Goal: Task Accomplishment & Management: Use online tool/utility

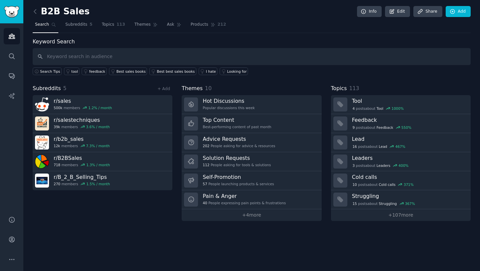
click at [96, 58] on input "text" at bounding box center [252, 56] width 438 height 17
click at [12, 16] on img "Sidebar" at bounding box center [11, 12] width 15 height 12
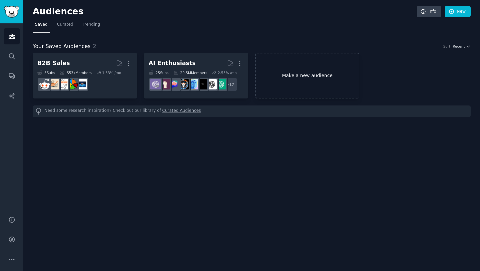
click at [287, 71] on link "Make a new audience" at bounding box center [307, 76] width 104 height 46
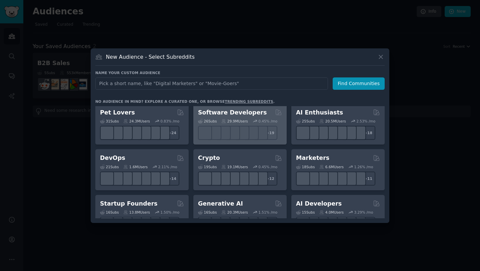
scroll to position [4, 0]
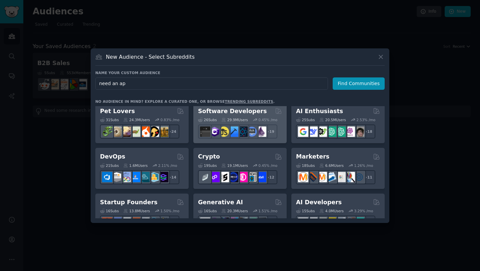
type input "need an app"
click button "Find Communities" at bounding box center [359, 83] width 52 height 12
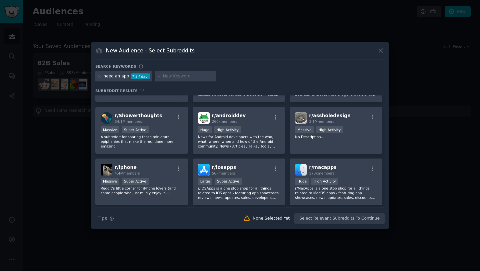
scroll to position [12, 0]
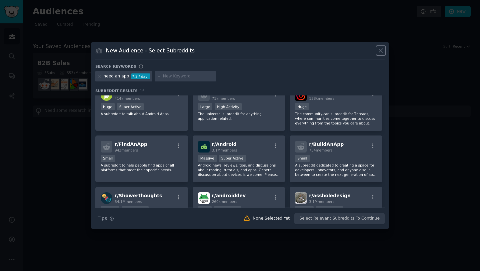
click at [381, 53] on icon at bounding box center [380, 50] width 7 height 7
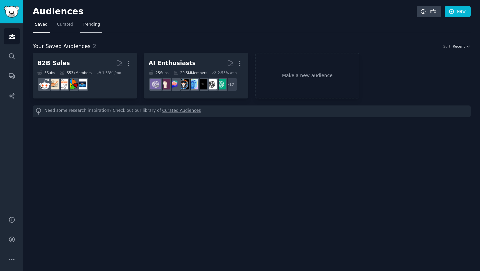
click at [91, 24] on span "Trending" at bounding box center [91, 25] width 17 height 6
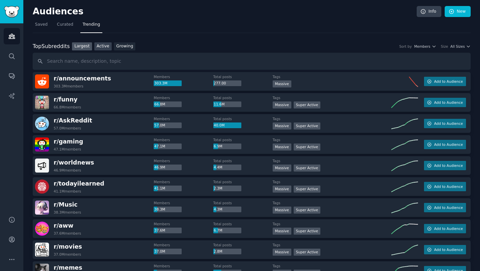
click at [103, 44] on link "Active" at bounding box center [102, 46] width 17 height 8
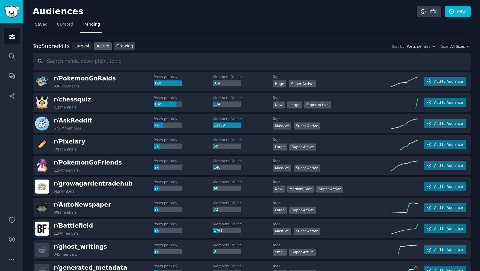
click at [118, 47] on link "Growing" at bounding box center [125, 46] width 22 height 8
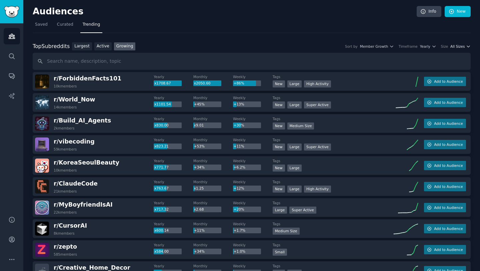
click at [464, 47] on button "All Sizes" at bounding box center [460, 46] width 20 height 5
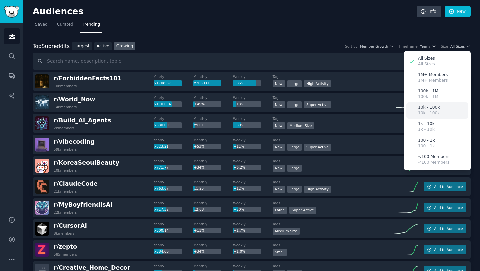
click at [434, 108] on p "10k - 100k" at bounding box center [429, 108] width 22 height 6
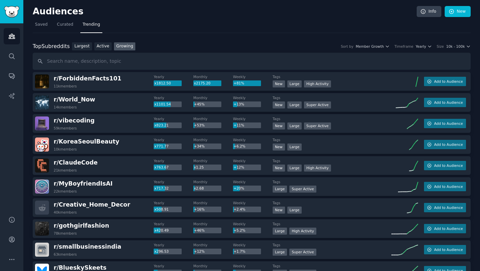
click at [426, 49] on div "Top Subreddits Top Subreddits Largest Active Growing Sort by Member Growth Time…" at bounding box center [252, 46] width 438 height 8
click at [424, 48] on span "Yearly" at bounding box center [421, 46] width 10 height 5
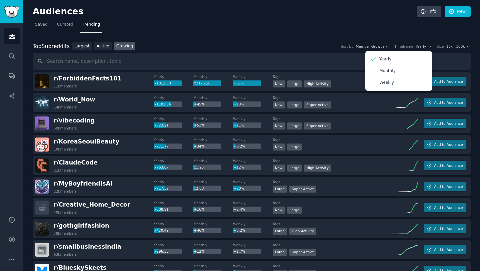
click at [291, 44] on div "Top Subreddits Top Subreddits Largest Active Growing Sort by Member Growth Time…" at bounding box center [252, 46] width 438 height 8
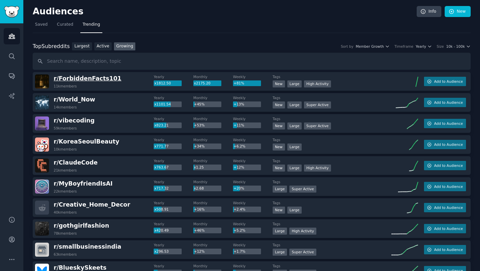
click at [68, 79] on span "r/ ForbiddenFacts101" at bounding box center [88, 78] width 68 height 7
click at [425, 48] on span "Yearly" at bounding box center [421, 46] width 10 height 5
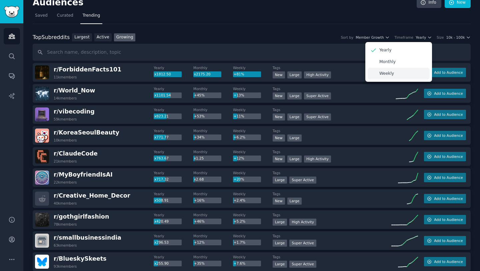
scroll to position [11, 0]
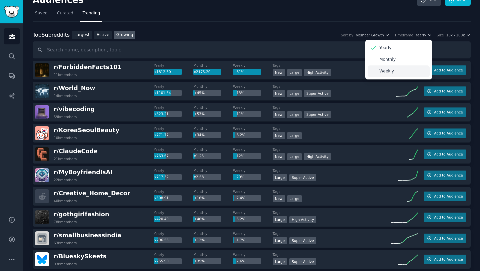
click at [405, 71] on div "Weekly" at bounding box center [399, 71] width 62 height 12
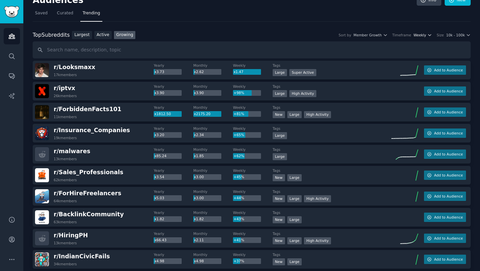
click at [420, 36] on span "Weekly" at bounding box center [420, 35] width 13 height 5
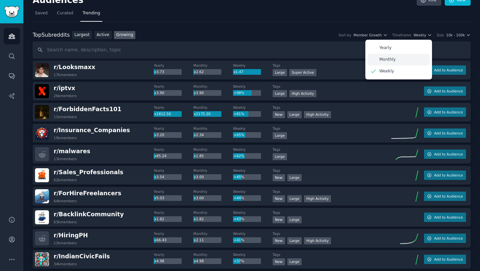
click at [413, 57] on div "Monthly" at bounding box center [399, 60] width 62 height 12
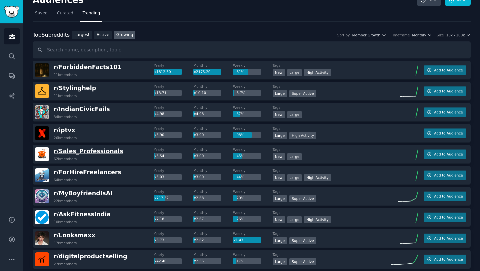
click at [86, 153] on span "r/ Sales_Professionals" at bounding box center [89, 151] width 70 height 7
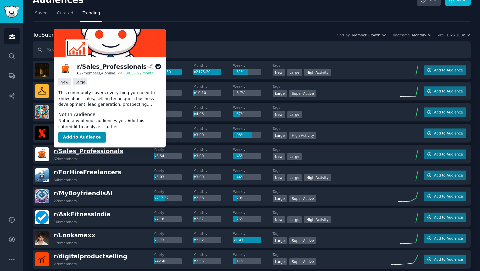
click at [86, 153] on span "r/ Sales_Professionals" at bounding box center [89, 151] width 70 height 7
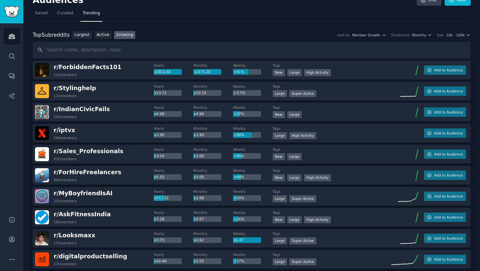
scroll to position [0, 0]
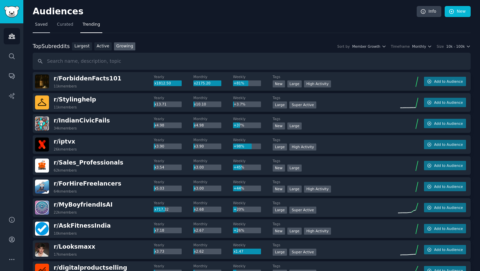
click at [42, 26] on span "Saved" at bounding box center [41, 25] width 13 height 6
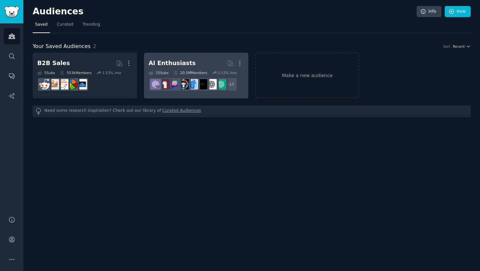
click at [180, 59] on div "AI Enthusiasts" at bounding box center [172, 63] width 47 height 8
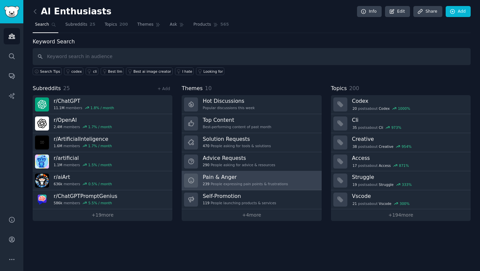
click at [237, 182] on div "239 People expressing pain points & frustrations" at bounding box center [245, 183] width 85 height 5
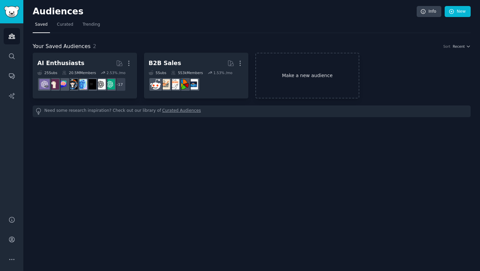
click at [327, 82] on link "Make a new audience" at bounding box center [307, 76] width 104 height 46
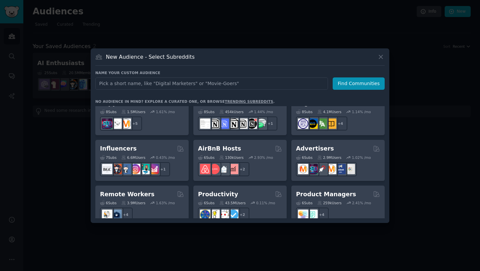
scroll to position [428, 0]
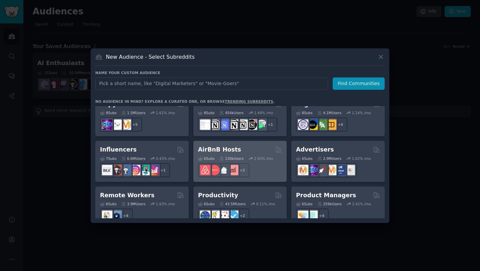
click at [241, 145] on div "AirBnB Hosts" at bounding box center [240, 149] width 84 height 8
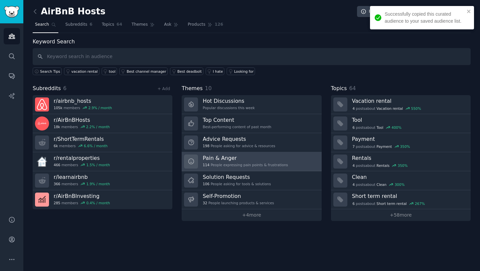
click at [237, 160] on h3 "Pain & Anger" at bounding box center [245, 157] width 85 height 7
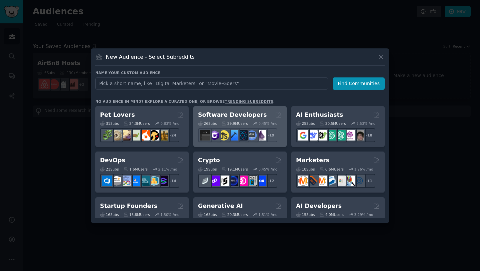
scroll to position [520, 0]
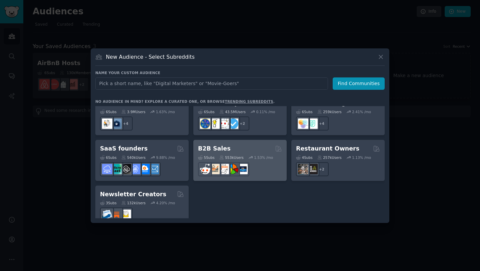
click at [241, 144] on div "B2B Sales" at bounding box center [240, 148] width 84 height 8
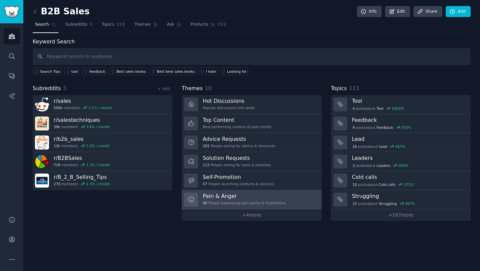
click at [242, 196] on h3 "Pain & Anger" at bounding box center [244, 195] width 83 height 7
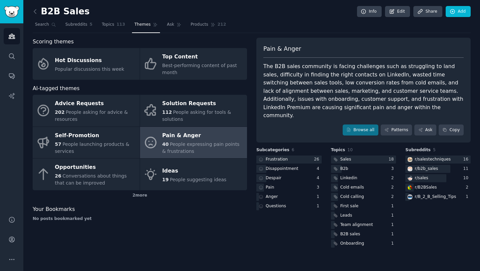
click at [322, 80] on div "The B2B sales community is facing challenges such as struggling to land sales, …" at bounding box center [363, 90] width 200 height 57
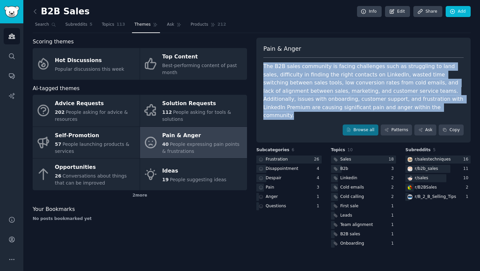
click at [322, 80] on div "The B2B sales community is facing challenges such as struggling to land sales, …" at bounding box center [363, 90] width 200 height 57
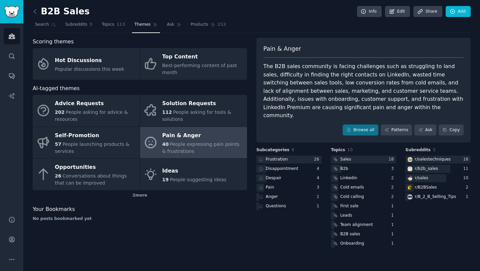
click at [322, 80] on div "The B2B sales community is facing challenges such as struggling to land sales, …" at bounding box center [363, 90] width 200 height 57
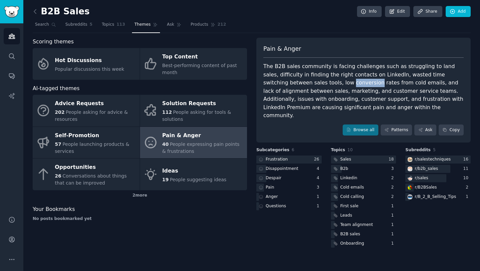
click at [322, 80] on div "The B2B sales community is facing challenges such as struggling to land sales, …" at bounding box center [363, 90] width 200 height 57
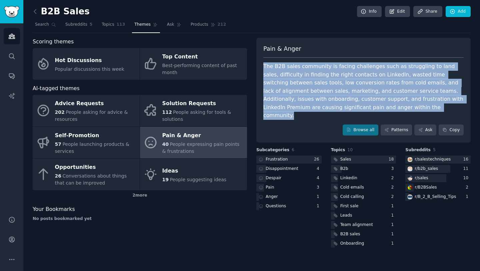
click at [322, 80] on div "The B2B sales community is facing challenges such as struggling to land sales, …" at bounding box center [363, 90] width 200 height 57
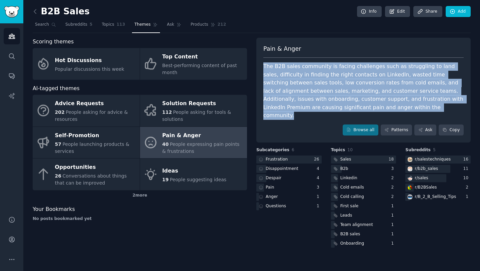
click at [322, 80] on div "The B2B sales community is facing challenges such as struggling to land sales, …" at bounding box center [363, 90] width 200 height 57
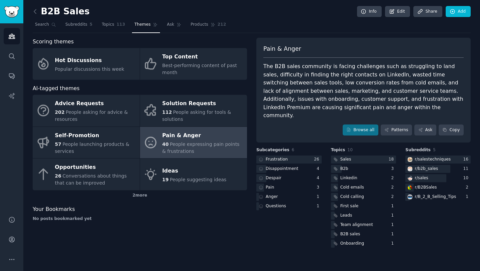
click at [322, 80] on div "The B2B sales community is facing challenges such as struggling to land sales, …" at bounding box center [363, 90] width 200 height 57
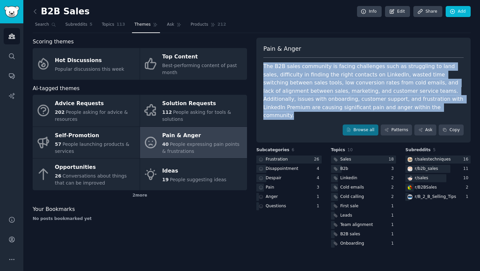
click at [322, 80] on div "The B2B sales community is facing challenges such as struggling to land sales, …" at bounding box center [363, 90] width 200 height 57
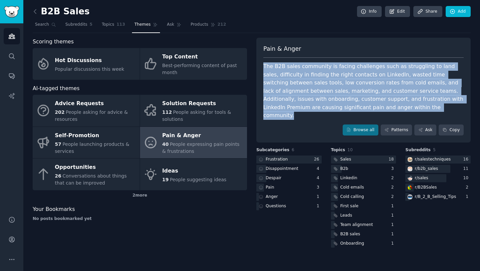
click at [322, 80] on div "The B2B sales community is facing challenges such as struggling to land sales, …" at bounding box center [363, 90] width 200 height 57
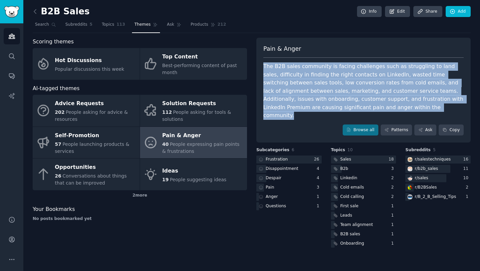
click at [322, 80] on div "The B2B sales community is facing challenges such as struggling to land sales, …" at bounding box center [363, 90] width 200 height 57
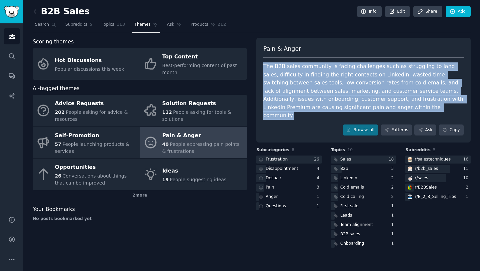
click at [322, 80] on div "The B2B sales community is facing challenges such as struggling to land sales, …" at bounding box center [363, 90] width 200 height 57
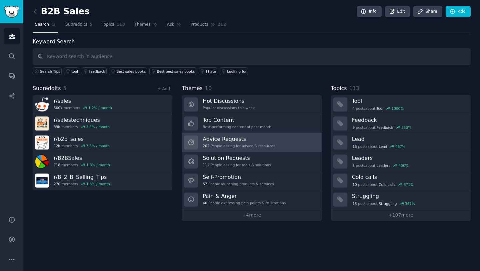
click at [225, 138] on h3 "Advice Requests" at bounding box center [239, 138] width 72 height 7
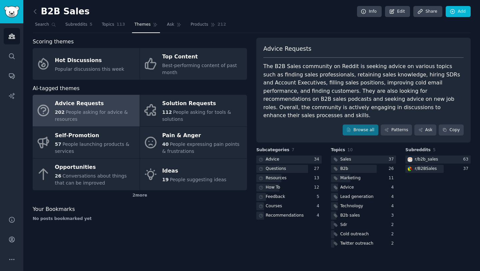
click at [350, 66] on div "The B2B Sales community on Reddit is seeking advice on various topics such as f…" at bounding box center [363, 90] width 200 height 57
click at [367, 47] on div "Advice Requests" at bounding box center [363, 51] width 200 height 13
click at [360, 48] on div "Advice Requests" at bounding box center [363, 51] width 200 height 13
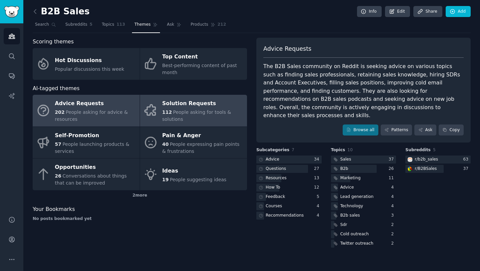
click at [203, 108] on div "Solution Requests" at bounding box center [202, 103] width 81 height 11
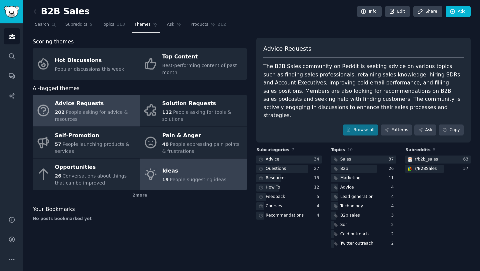
click at [177, 163] on link "Ideas 19 People suggesting ideas" at bounding box center [193, 174] width 107 height 32
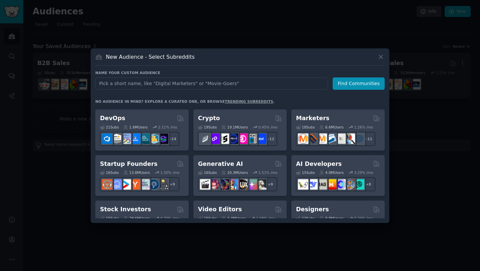
scroll to position [44, 0]
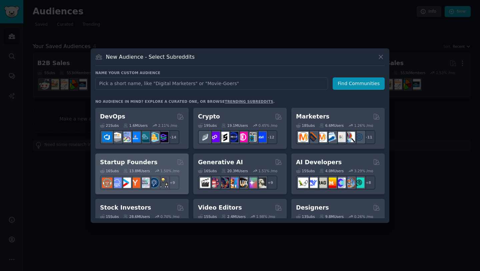
click at [151, 159] on div "Startup Founders" at bounding box center [142, 162] width 84 height 8
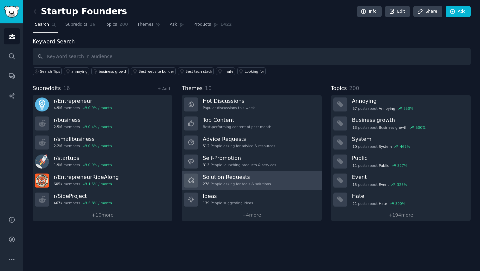
click at [237, 181] on div "Solution Requests 278 People asking for tools & solutions" at bounding box center [237, 180] width 68 height 14
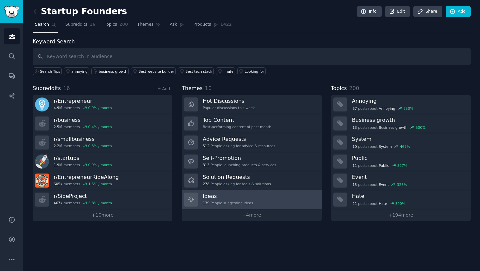
click at [250, 196] on h3 "Ideas" at bounding box center [228, 195] width 50 height 7
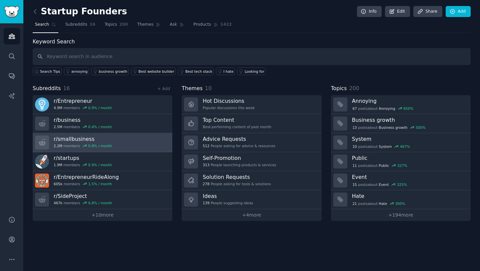
click at [124, 143] on link "r/ smallbusiness 2.2M members 0.8 % / month" at bounding box center [103, 142] width 140 height 19
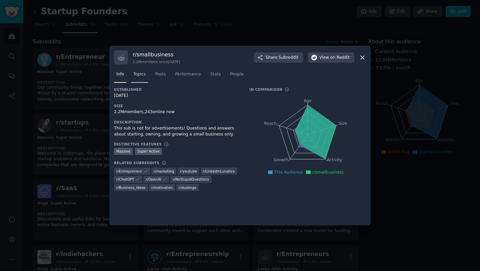
click at [134, 78] on link "Topics" at bounding box center [139, 76] width 17 height 14
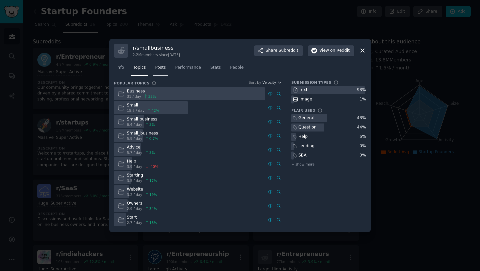
click at [160, 74] on link "Posts" at bounding box center [160, 69] width 15 height 14
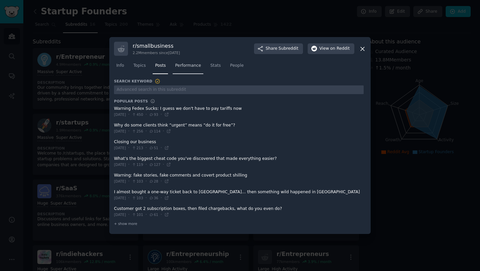
click at [189, 66] on span "Performance" at bounding box center [188, 66] width 26 height 6
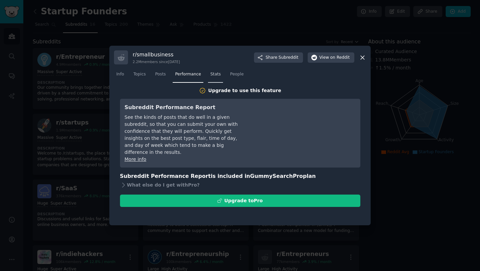
click at [212, 69] on link "Stats" at bounding box center [215, 76] width 15 height 14
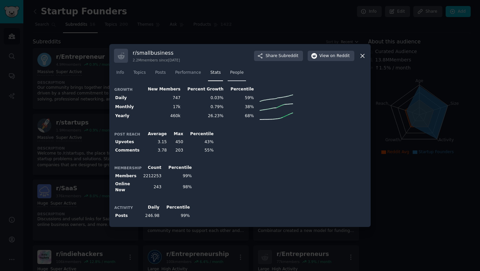
click at [243, 73] on span "People" at bounding box center [237, 73] width 14 height 6
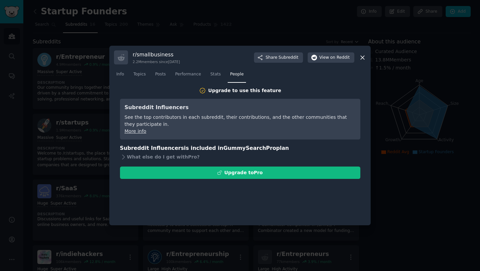
click at [365, 56] on icon at bounding box center [362, 57] width 7 height 7
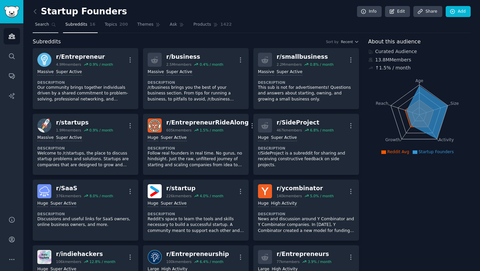
click at [45, 22] on span "Search" at bounding box center [42, 25] width 14 height 6
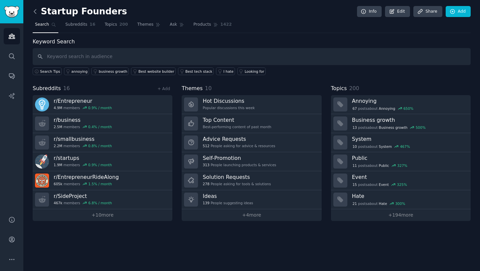
click at [37, 13] on icon at bounding box center [35, 11] width 7 height 7
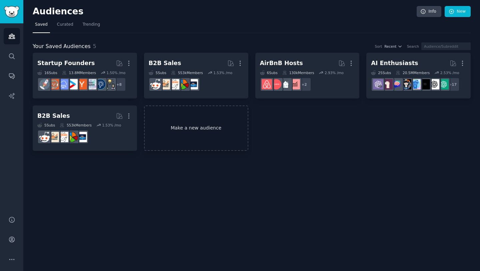
click at [179, 133] on link "Make a new audience" at bounding box center [196, 128] width 104 height 46
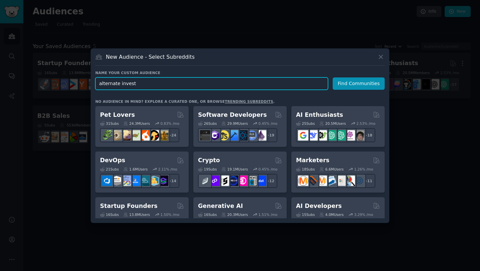
click at [208, 85] on input "alternate invest" at bounding box center [211, 83] width 233 height 12
type input "real estate investing"
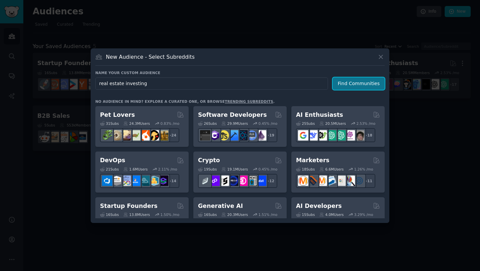
click at [367, 84] on button "Find Communities" at bounding box center [359, 83] width 52 height 12
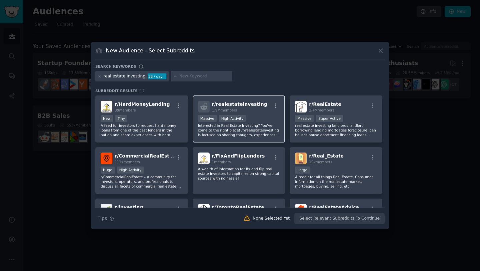
click at [250, 107] on h2 "r/ realestateinvesting 1.9M members" at bounding box center [239, 107] width 55 height 12
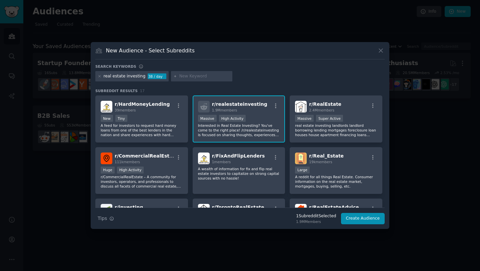
click at [251, 119] on div "Massive High Activity" at bounding box center [239, 119] width 82 height 8
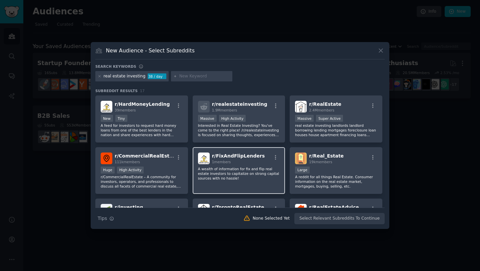
click at [256, 157] on span "r/ FixAndFlipLenders" at bounding box center [238, 155] width 53 height 5
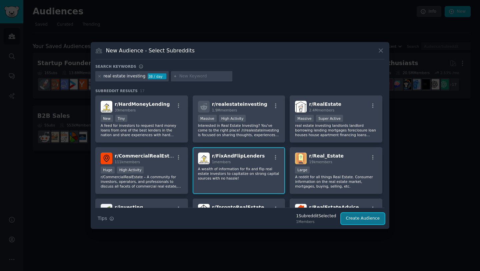
click at [349, 217] on button "Create Audience" at bounding box center [363, 218] width 44 height 11
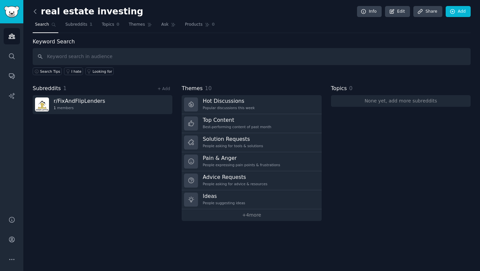
click at [37, 10] on icon at bounding box center [35, 11] width 7 height 7
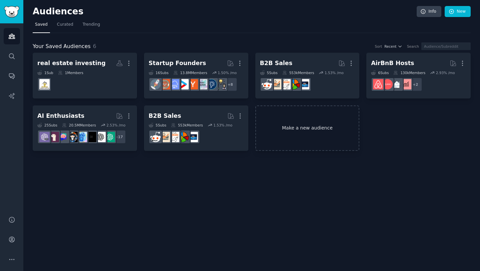
click at [289, 129] on link "Make a new audience" at bounding box center [307, 128] width 104 height 46
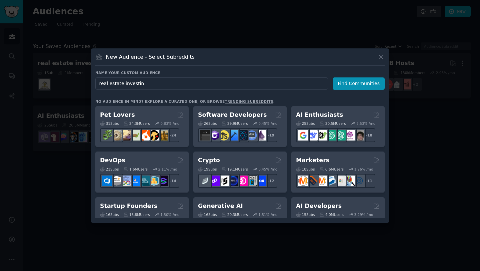
type input "real estate investing"
click button "Find Communities" at bounding box center [359, 83] width 52 height 12
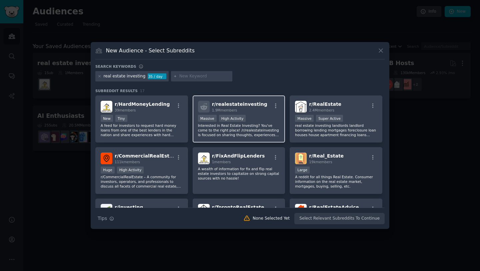
click at [230, 107] on h2 "r/ realestateinvesting 1.9M members" at bounding box center [239, 107] width 55 height 12
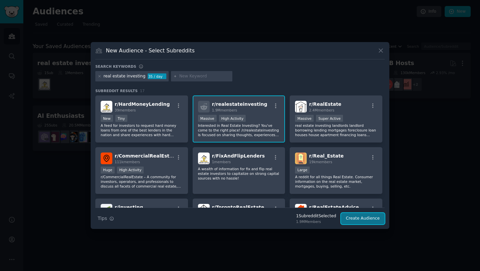
click at [359, 218] on button "Create Audience" at bounding box center [363, 218] width 44 height 11
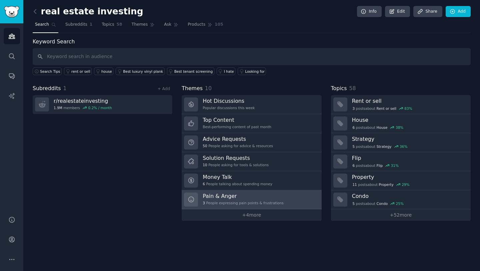
click at [275, 195] on h3 "Pain & Anger" at bounding box center [243, 195] width 81 height 7
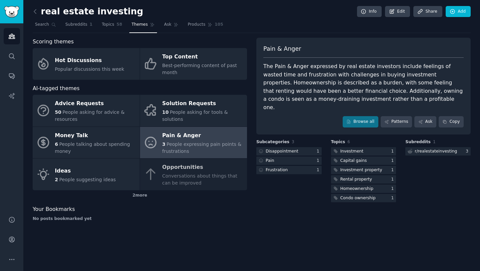
click at [275, 195] on div "Pain & Anger The Pain & [PERSON_NAME] expressed by real estate investors includ…" at bounding box center [363, 132] width 214 height 189
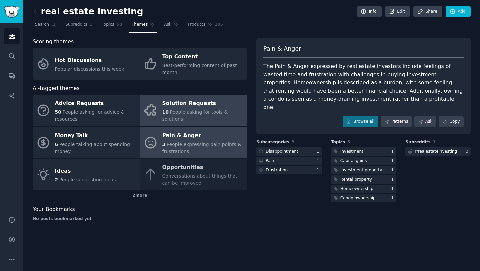
click at [182, 113] on span "People asking for tools & solutions" at bounding box center [195, 115] width 66 height 12
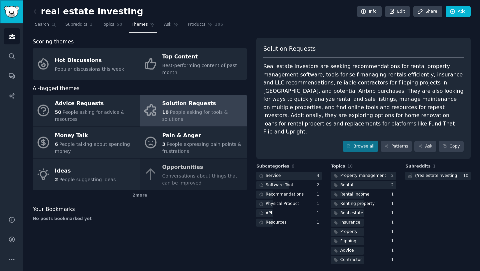
click at [12, 9] on img "Sidebar" at bounding box center [11, 12] width 15 height 12
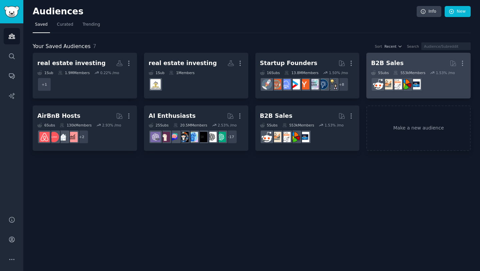
click at [387, 67] on h2 "B2B Sales More" at bounding box center [418, 63] width 95 height 12
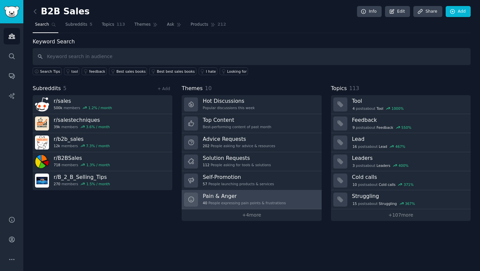
click at [252, 198] on h3 "Pain & Anger" at bounding box center [244, 195] width 83 height 7
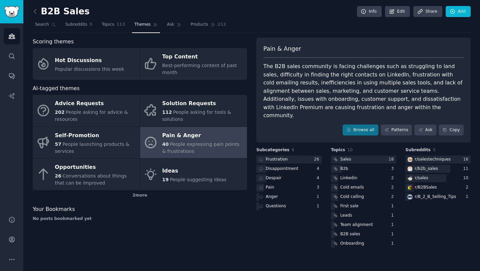
drag, startPoint x: 264, startPoint y: 65, endPoint x: 325, endPoint y: 43, distance: 64.7
click at [325, 43] on div "Pain & Anger The B2B sales community is facing challenges such as struggling to…" at bounding box center [363, 90] width 214 height 105
click at [351, 62] on div "The B2B sales community is facing challenges such as struggling to land sales, …" at bounding box center [363, 90] width 200 height 57
click at [328, 79] on div "The B2B sales community is facing challenges such as struggling to land sales, …" at bounding box center [363, 90] width 200 height 57
click at [390, 73] on div "The B2B sales community is facing challenges such as struggling to land sales, …" at bounding box center [363, 90] width 200 height 57
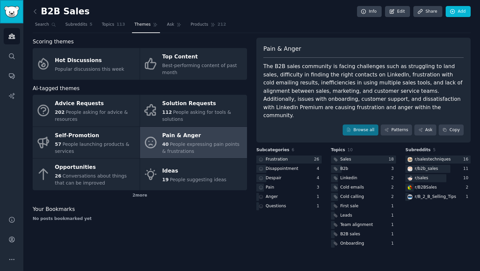
click at [9, 15] on img "Sidebar" at bounding box center [11, 12] width 15 height 12
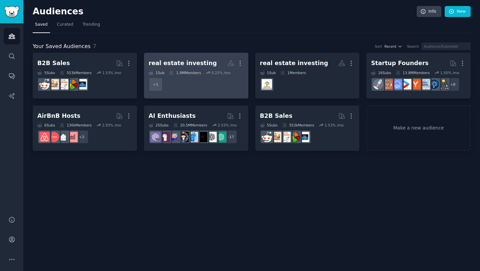
click at [201, 64] on div "real estate investing" at bounding box center [183, 63] width 68 height 8
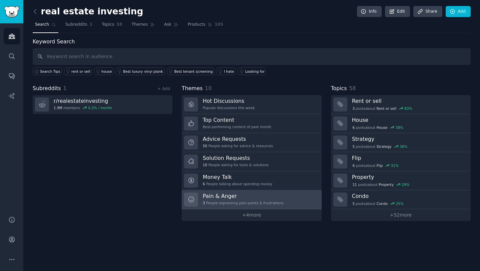
click at [240, 193] on h3 "Pain & Anger" at bounding box center [243, 195] width 81 height 7
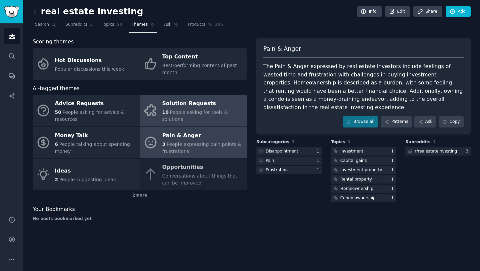
click at [198, 100] on link "Solution Requests 10 People asking for tools & solutions" at bounding box center [193, 111] width 107 height 32
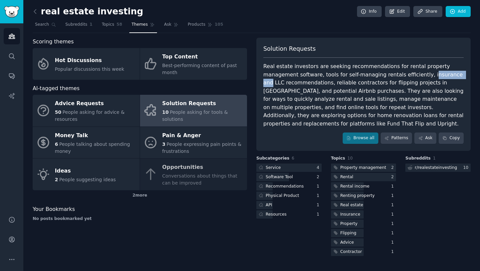
drag, startPoint x: 389, startPoint y: 75, endPoint x: 420, endPoint y: 78, distance: 31.9
click at [420, 78] on div "Real estate investors are seeking recommendations for rental property managemen…" at bounding box center [363, 94] width 200 height 65
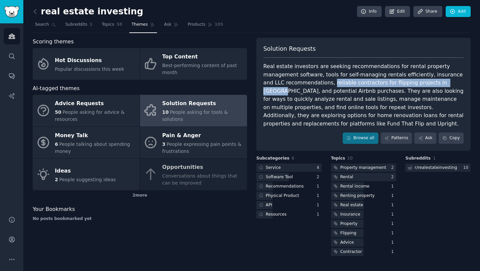
drag, startPoint x: 308, startPoint y: 81, endPoint x: 430, endPoint y: 87, distance: 122.2
click at [430, 87] on div "Real estate investors are seeking recommendations for rental property managemen…" at bounding box center [363, 94] width 200 height 65
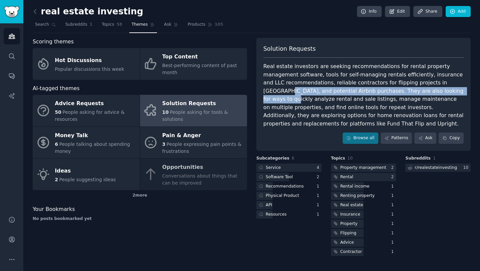
drag, startPoint x: 436, startPoint y: 83, endPoint x: 438, endPoint y: 92, distance: 9.3
click at [438, 92] on div "Real estate investors are seeking recommendations for rental property managemen…" at bounding box center [363, 94] width 200 height 65
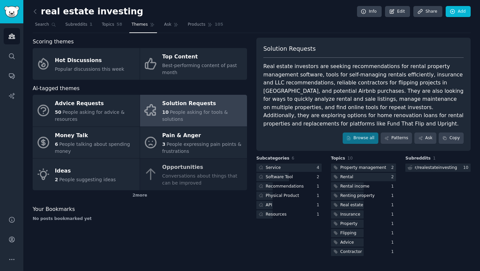
click at [406, 97] on div "Real estate investors are seeking recommendations for rental property managemen…" at bounding box center [363, 94] width 200 height 65
drag, startPoint x: 305, startPoint y: 99, endPoint x: 404, endPoint y: 100, distance: 99.7
click at [404, 100] on div "Real estate investors are seeking recommendations for rental property managemen…" at bounding box center [363, 94] width 200 height 65
click at [315, 115] on div "Real estate investors are seeking recommendations for rental property managemen…" at bounding box center [363, 94] width 200 height 65
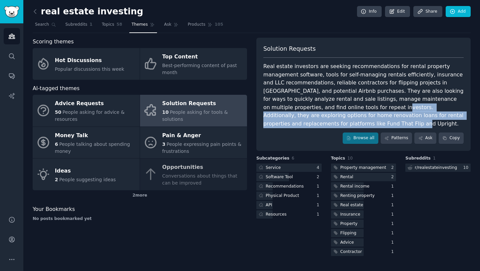
drag, startPoint x: 315, startPoint y: 108, endPoint x: 406, endPoint y: 125, distance: 92.6
click at [406, 125] on div "Real estate investors are seeking recommendations for rental property managemen…" at bounding box center [363, 94] width 200 height 65
click at [383, 111] on div "Real estate investors are seeking recommendations for rental property managemen…" at bounding box center [363, 94] width 200 height 65
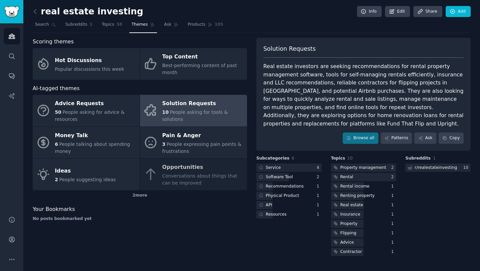
click at [368, 92] on div "Real estate investors are seeking recommendations for rental property managemen…" at bounding box center [363, 94] width 200 height 65
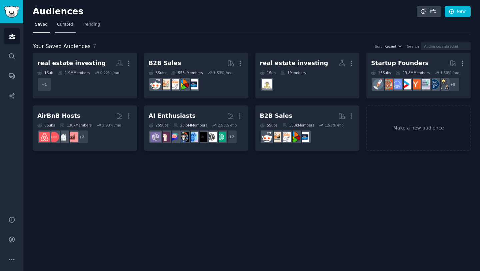
click at [56, 25] on link "Curated" at bounding box center [65, 26] width 21 height 14
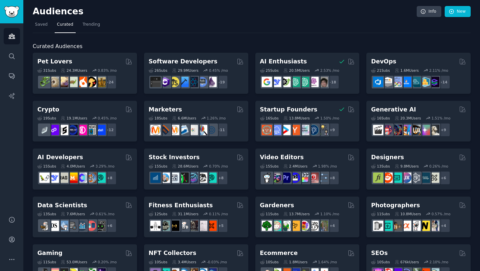
click at [88, 29] on link "Trending" at bounding box center [91, 26] width 22 height 14
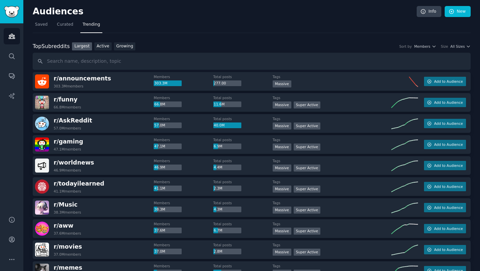
click at [131, 61] on input "text" at bounding box center [252, 61] width 438 height 17
click at [47, 24] on span "Saved" at bounding box center [41, 25] width 13 height 6
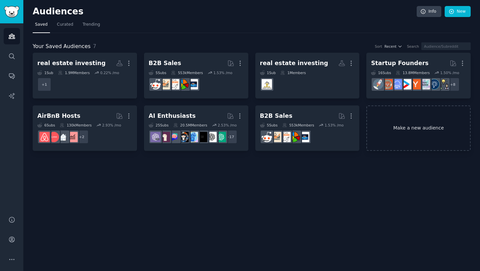
click at [377, 133] on link "Make a new audience" at bounding box center [418, 128] width 104 height 46
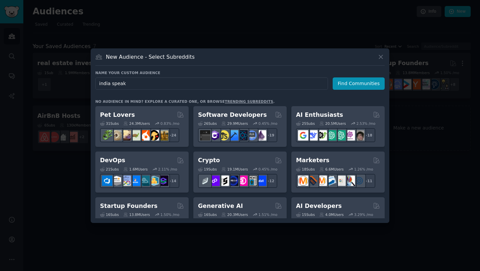
type input "india speaks"
click button "Find Communities" at bounding box center [359, 83] width 52 height 12
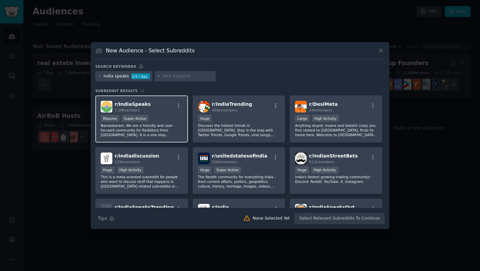
click at [154, 108] on div "r/ IndiaSpeaks 1.1M members" at bounding box center [142, 107] width 82 height 12
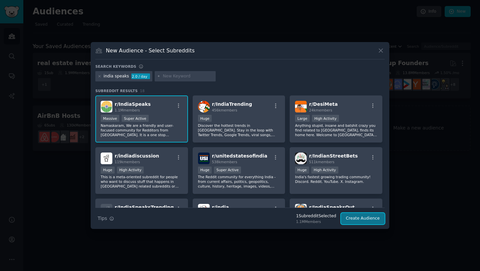
click at [367, 219] on button "Create Audience" at bounding box center [363, 218] width 44 height 11
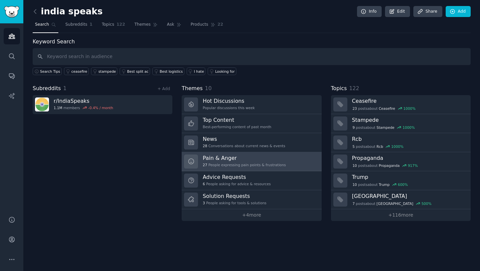
click at [258, 163] on div "27 People expressing pain points & frustrations" at bounding box center [244, 164] width 83 height 5
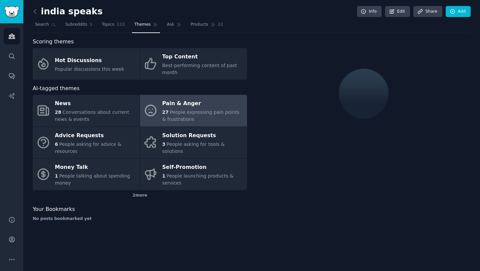
click at [241, 17] on div "india speaks Info Edit Share Add" at bounding box center [252, 13] width 438 height 14
click at [246, 26] on nav "Search Subreddits 1 Topics 122 Themes Ask Products 22" at bounding box center [252, 26] width 438 height 14
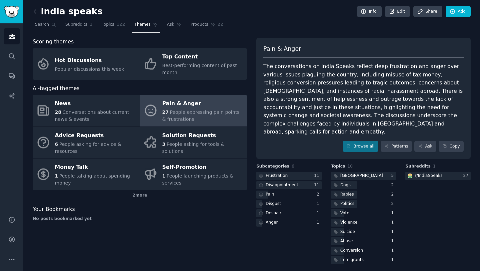
click at [355, 88] on div "The conversations on India Speaks reflect deep frustration and anger over vario…" at bounding box center [363, 99] width 200 height 74
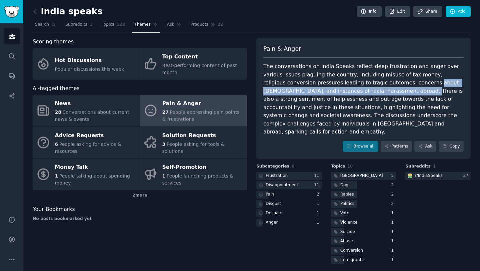
drag, startPoint x: 357, startPoint y: 91, endPoint x: 377, endPoint y: 80, distance: 22.5
click at [377, 80] on div "The conversations on India Speaks reflect deep frustration and anger over vario…" at bounding box center [363, 99] width 200 height 74
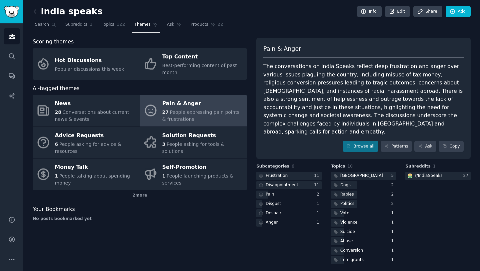
click at [370, 86] on div "The conversations on India Speaks reflect deep frustration and anger over vario…" at bounding box center [363, 99] width 200 height 74
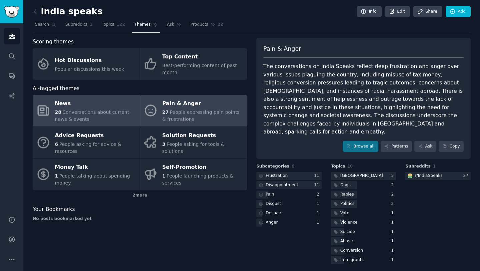
click at [132, 106] on div "News" at bounding box center [95, 103] width 81 height 11
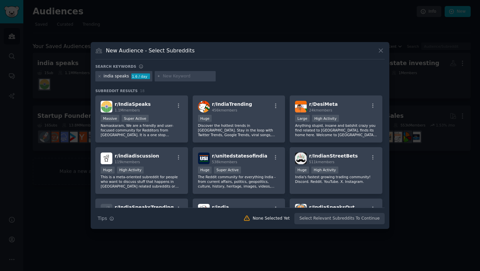
click at [379, 50] on icon at bounding box center [380, 50] width 7 height 7
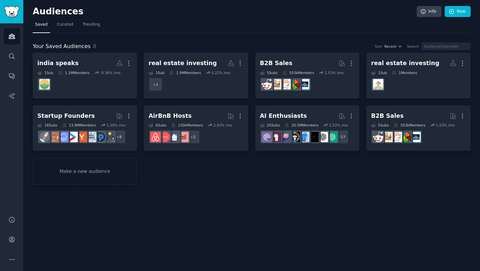
click at [138, 163] on div "india speaks More 1 Sub 1.1M Members -0.36 % /mo real estate investing More 1 S…" at bounding box center [252, 119] width 438 height 132
click at [122, 166] on link "Make a new audience" at bounding box center [85, 171] width 104 height 27
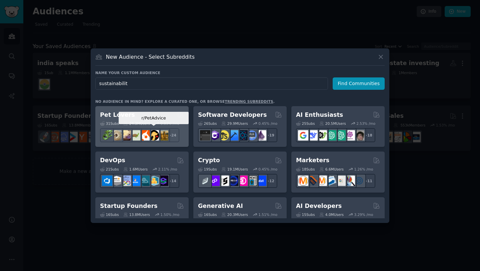
type input "sustainability"
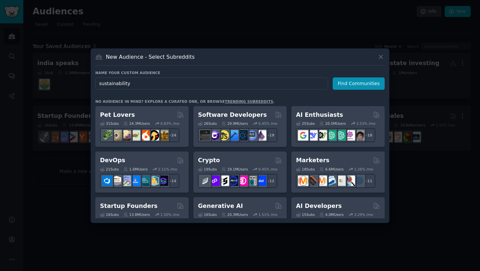
click button "Find Communities" at bounding box center [359, 83] width 52 height 12
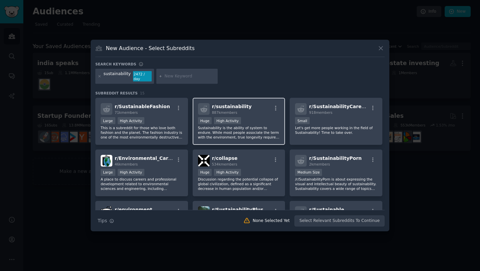
click at [250, 110] on div "r/ sustainability 887k members" at bounding box center [239, 109] width 82 height 12
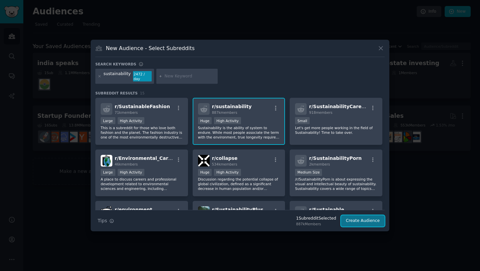
click at [361, 223] on button "Create Audience" at bounding box center [363, 220] width 44 height 11
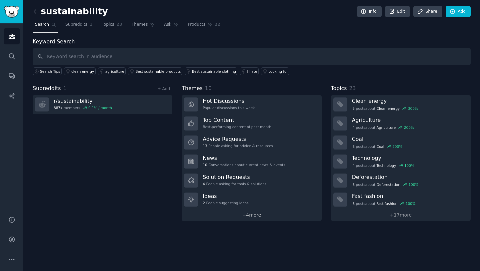
click at [244, 217] on link "+ 4 more" at bounding box center [252, 215] width 140 height 12
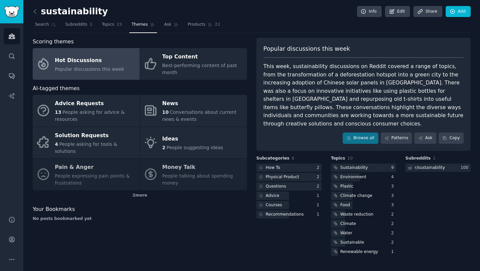
click at [331, 81] on div "This week, sustainability discussions on Reddit covered a range of topics, from…" at bounding box center [363, 94] width 200 height 65
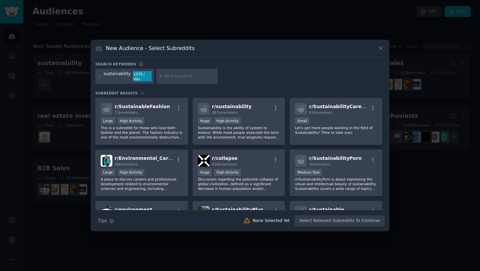
click at [381, 52] on icon at bounding box center [380, 48] width 7 height 7
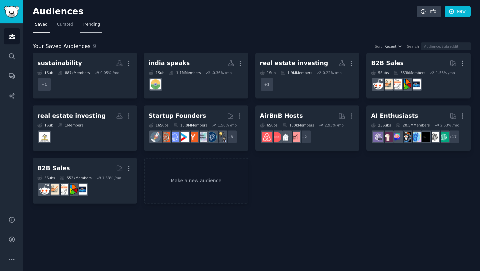
click at [92, 23] on span "Trending" at bounding box center [91, 25] width 17 height 6
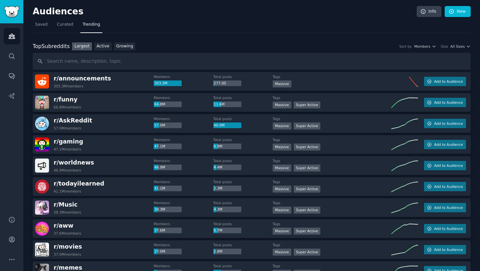
scroll to position [16, 0]
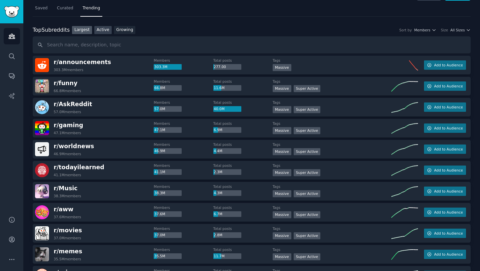
click at [106, 29] on link "Active" at bounding box center [102, 30] width 17 height 8
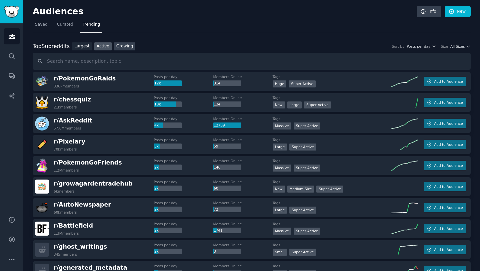
click at [126, 47] on link "Growing" at bounding box center [125, 46] width 22 height 8
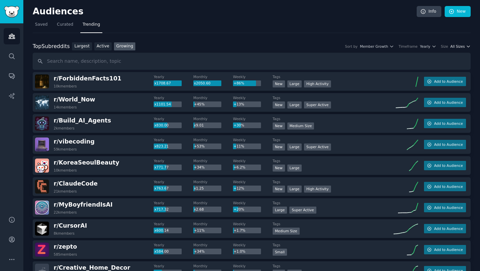
click at [452, 45] on span "All Sizes" at bounding box center [457, 46] width 14 height 5
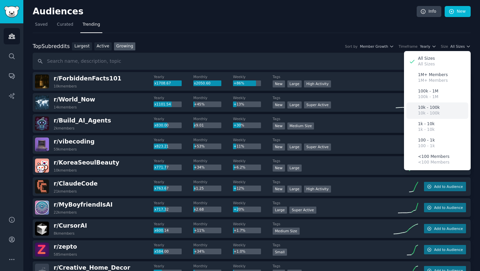
click at [443, 105] on div "10k - 100k 10k - 100k" at bounding box center [437, 110] width 62 height 16
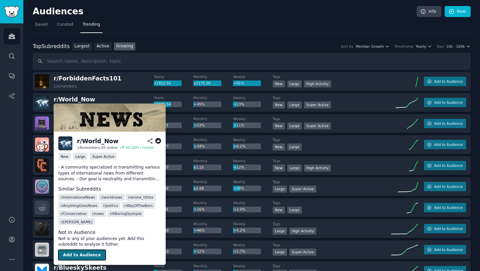
click at [87, 257] on button "Add to Audience" at bounding box center [81, 254] width 47 height 11
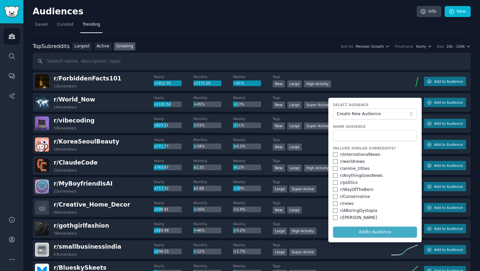
click at [65, 95] on span "r/ World_Now" at bounding box center [74, 99] width 41 height 8
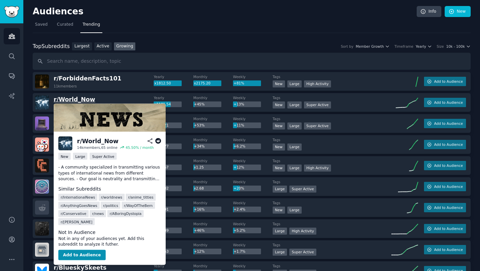
click at [66, 98] on span "r/ World_Now" at bounding box center [74, 99] width 41 height 7
click at [73, 99] on span "r/ World_Now" at bounding box center [74, 99] width 41 height 7
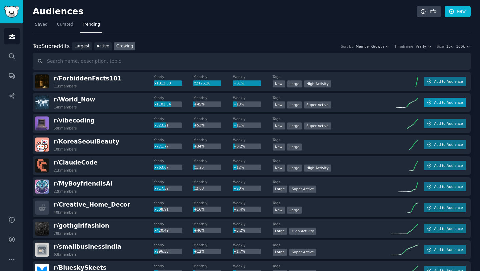
click at [434, 104] on span "Add to Audience" at bounding box center [448, 102] width 29 height 5
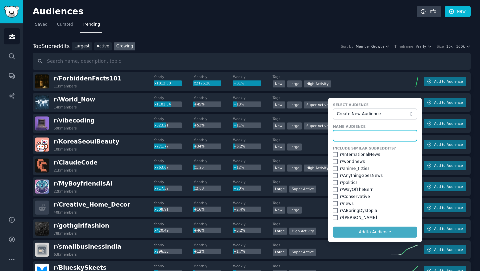
click at [375, 138] on input "text" at bounding box center [375, 135] width 84 height 11
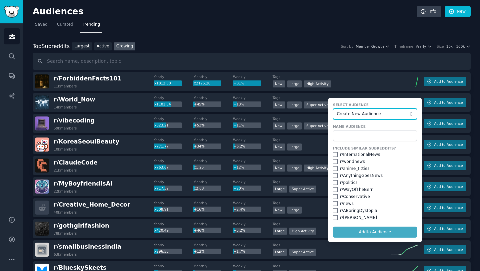
click at [376, 110] on button "Create New Audience" at bounding box center [375, 113] width 84 height 11
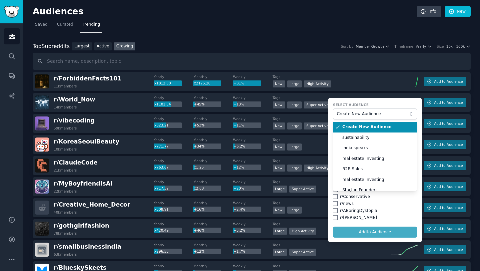
click at [374, 130] on span "Create New Audience" at bounding box center [377, 127] width 70 height 6
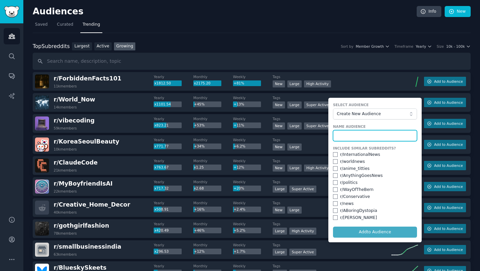
click at [365, 133] on input "text" at bounding box center [375, 135] width 84 height 11
type input "world now"
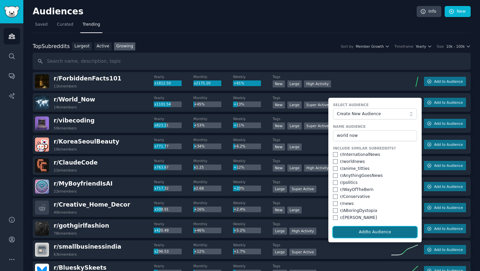
click at [365, 230] on button "Add to Audience" at bounding box center [375, 231] width 84 height 11
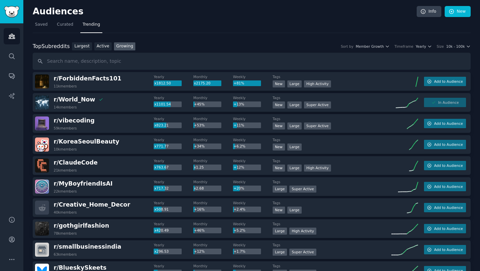
click at [236, 24] on nav "Saved Curated Trending" at bounding box center [252, 26] width 438 height 14
